Goal: Transaction & Acquisition: Download file/media

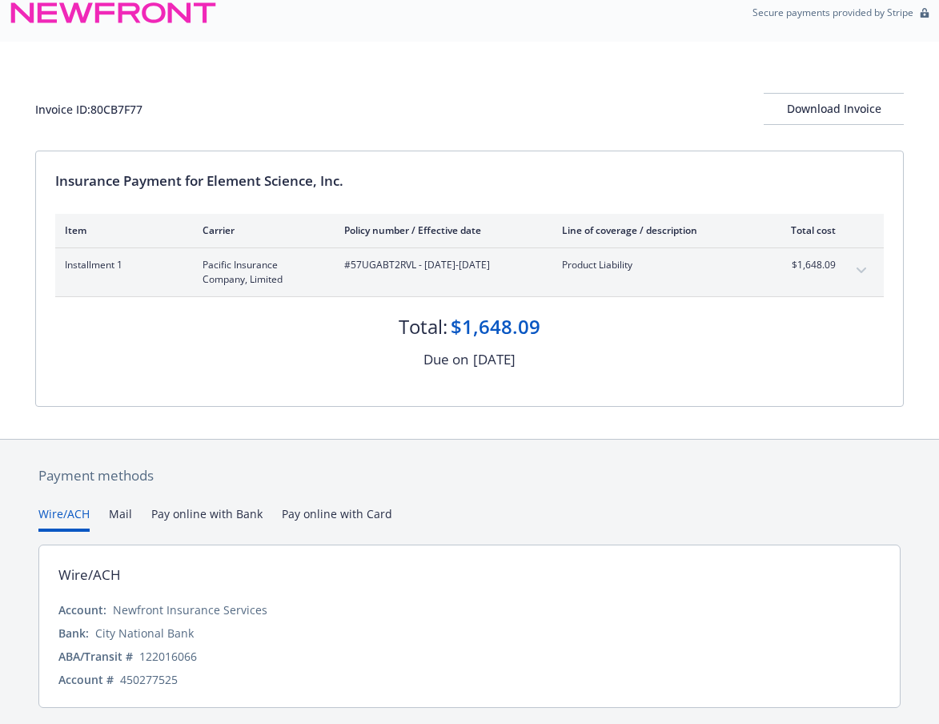
scroll to position [62, 0]
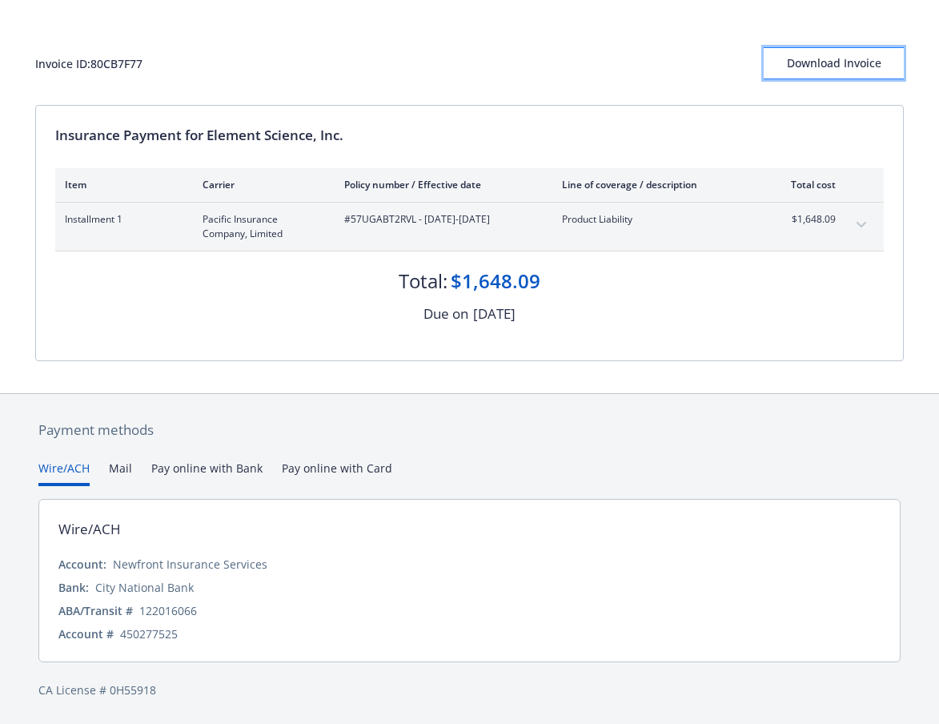
click at [848, 69] on div "Download Invoice" at bounding box center [834, 63] width 140 height 30
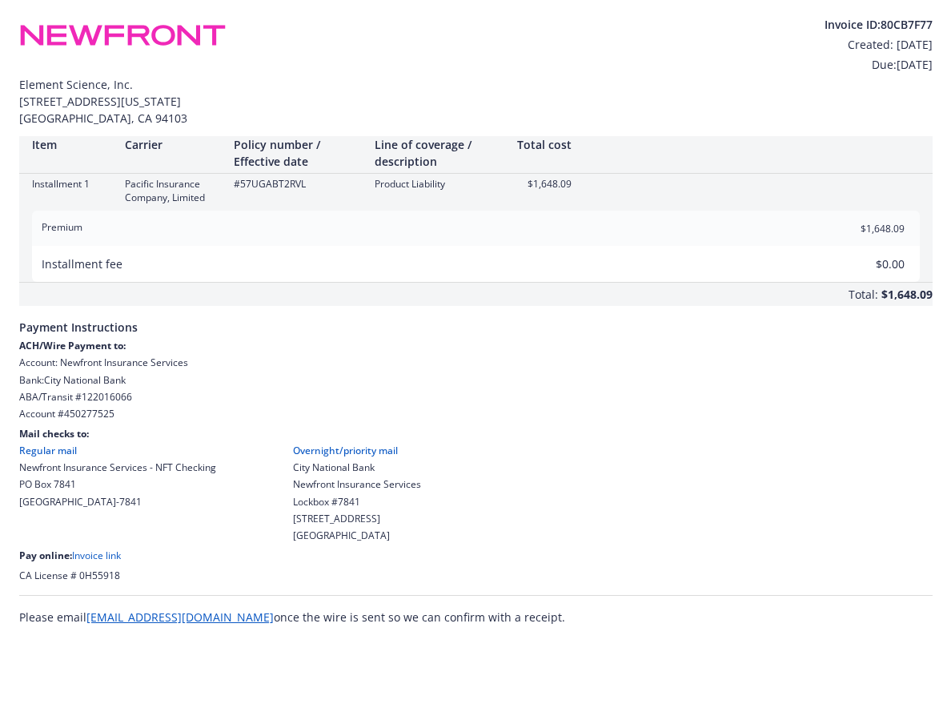
scroll to position [0, 0]
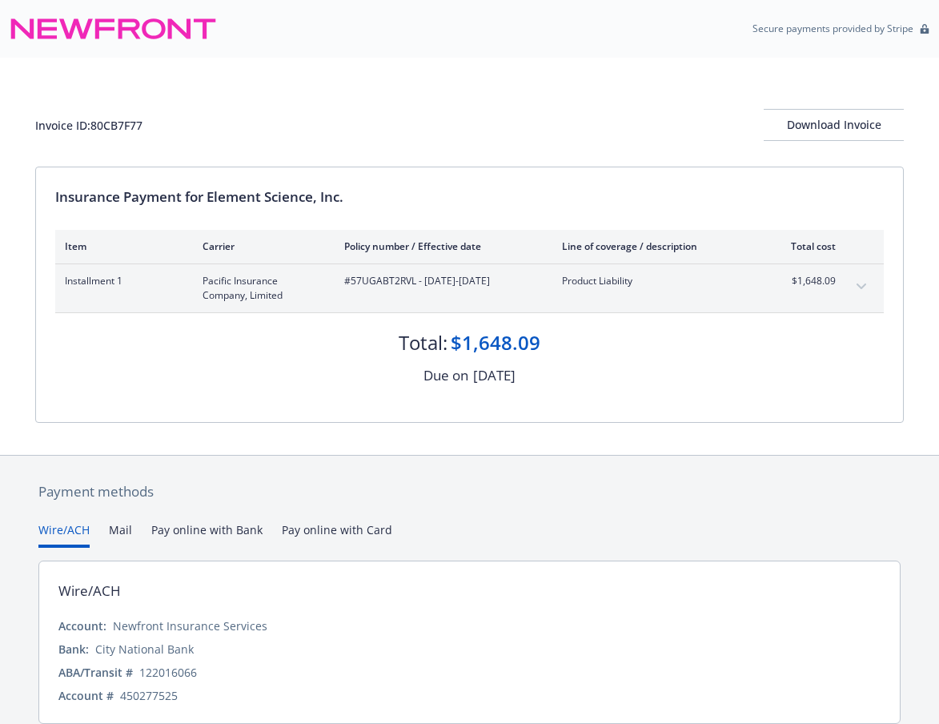
click at [498, 149] on div "Invoice ID: 80CB7F77 Download Invoice" at bounding box center [469, 112] width 869 height 109
